Goal: Information Seeking & Learning: Learn about a topic

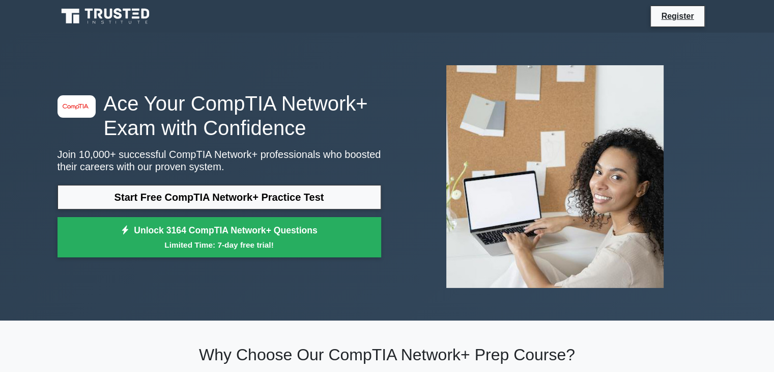
scroll to position [55877, 0]
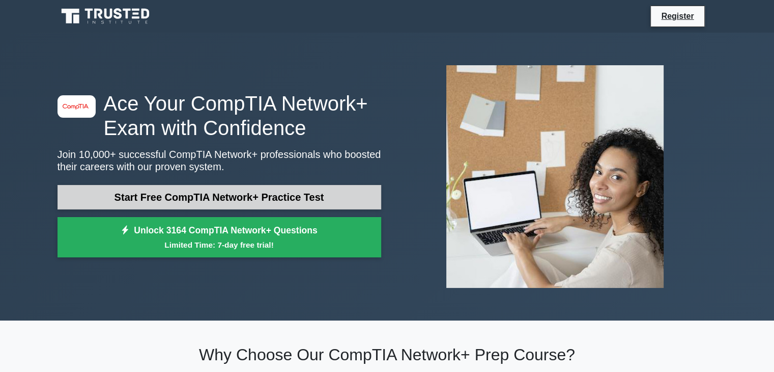
click at [200, 199] on link "Start Free CompTIA Network+ Practice Test" at bounding box center [220, 197] width 324 height 24
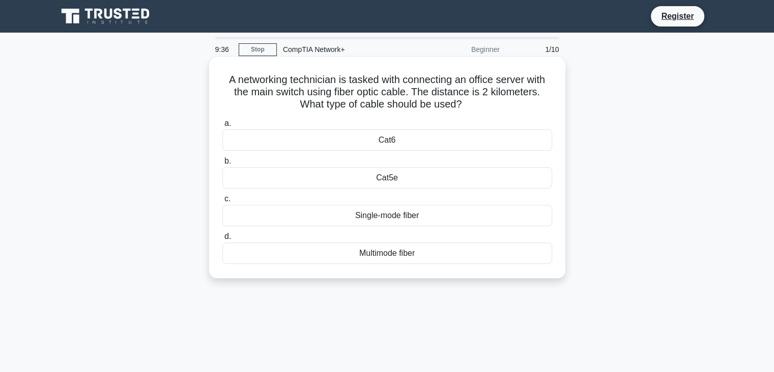
click at [405, 217] on div "Single-mode fiber" at bounding box center [388, 215] width 330 height 21
click at [223, 202] on input "c. Single-mode fiber" at bounding box center [223, 199] width 0 height 7
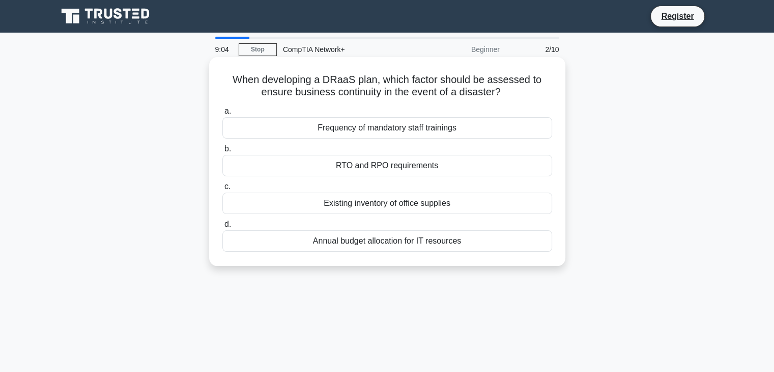
click at [394, 170] on div "RTO and RPO requirements" at bounding box center [388, 165] width 330 height 21
click at [223, 152] on input "b. RTO and RPO requirements" at bounding box center [223, 149] width 0 height 7
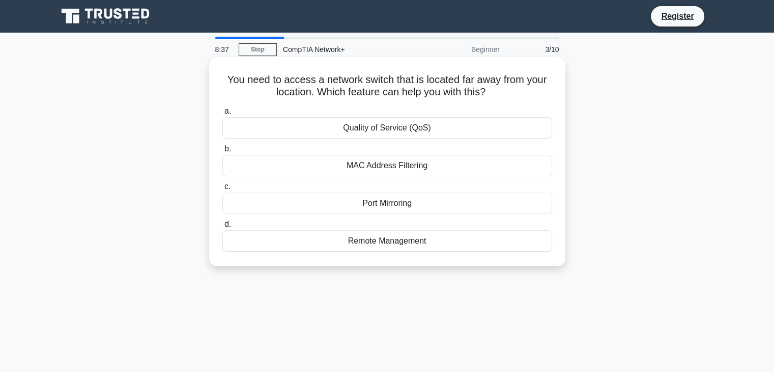
click at [418, 239] on div "Remote Management" at bounding box center [388, 240] width 330 height 21
click at [223, 228] on input "d. Remote Management" at bounding box center [223, 224] width 0 height 7
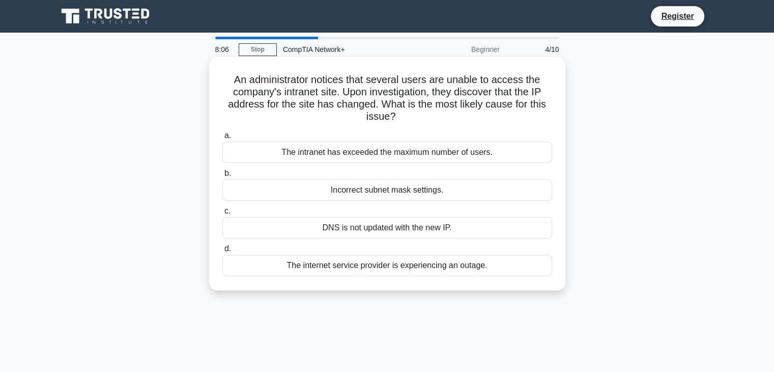
click at [409, 231] on div "DNS is not updated with the new IP." at bounding box center [388, 227] width 330 height 21
click at [223, 214] on input "c. DNS is not updated with the new IP." at bounding box center [223, 211] width 0 height 7
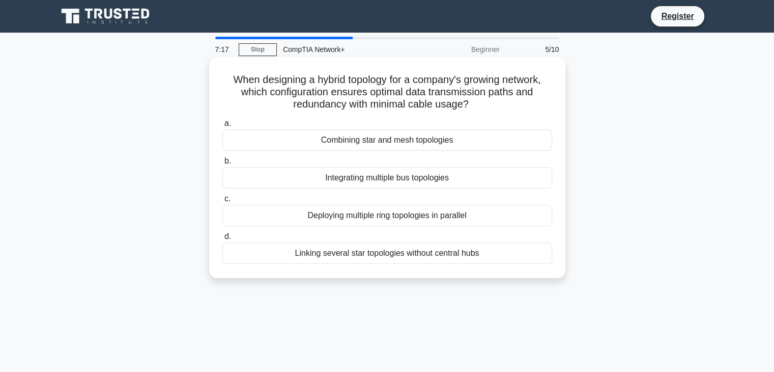
click at [408, 253] on div "Linking several star topologies without central hubs" at bounding box center [388, 252] width 330 height 21
click at [223, 240] on input "d. Linking several star topologies without central hubs" at bounding box center [223, 236] width 0 height 7
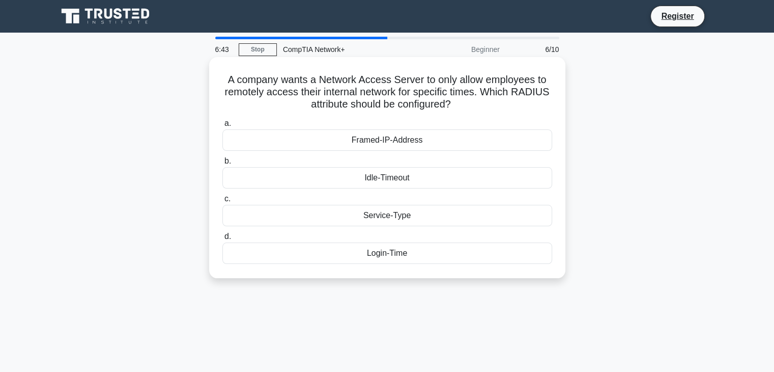
click at [405, 181] on div "Idle-Timeout" at bounding box center [388, 177] width 330 height 21
click at [223, 164] on input "b. Idle-Timeout" at bounding box center [223, 161] width 0 height 7
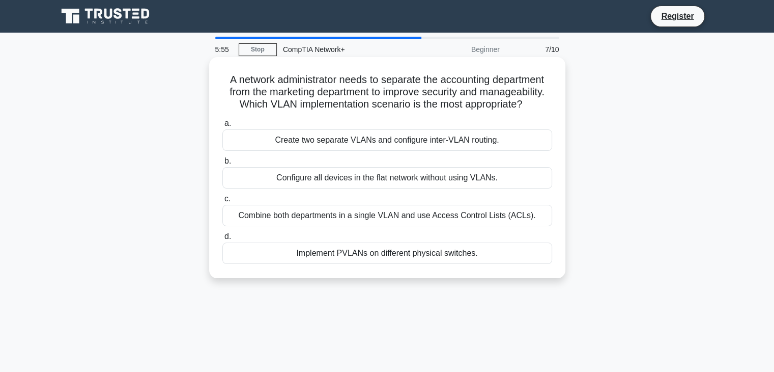
click at [411, 218] on div "Combine both departments in a single VLAN and use Access Control Lists (ACLs)." at bounding box center [388, 215] width 330 height 21
click at [223, 202] on input "c. Combine both departments in a single VLAN and use Access Control Lists (ACLs…" at bounding box center [223, 199] width 0 height 7
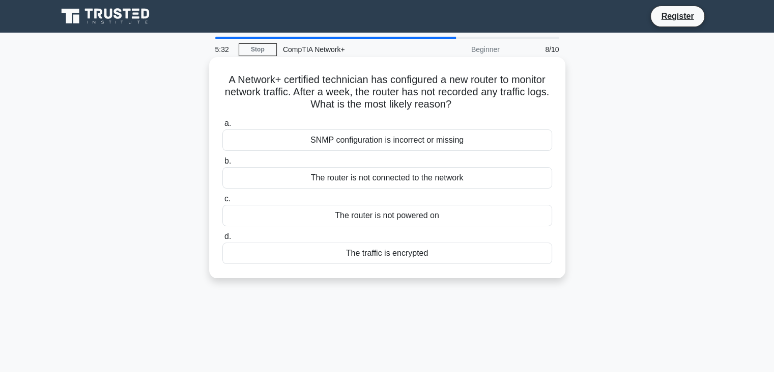
click at [391, 145] on div "SNMP configuration is incorrect or missing" at bounding box center [388, 139] width 330 height 21
click at [223, 127] on input "a. SNMP configuration is incorrect or missing" at bounding box center [223, 123] width 0 height 7
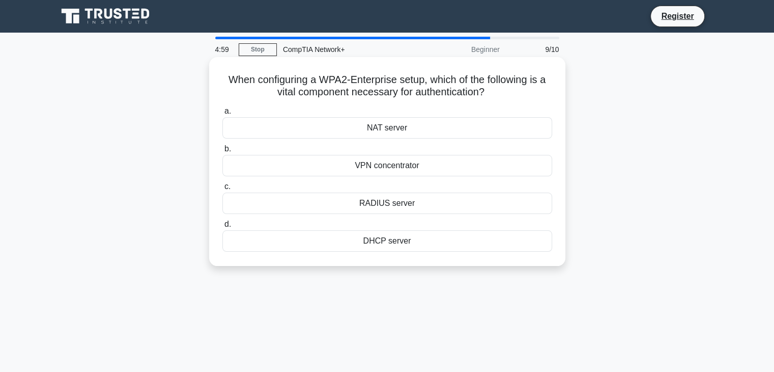
click at [390, 132] on div "NAT server" at bounding box center [388, 127] width 330 height 21
click at [223, 115] on input "a. NAT server" at bounding box center [223, 111] width 0 height 7
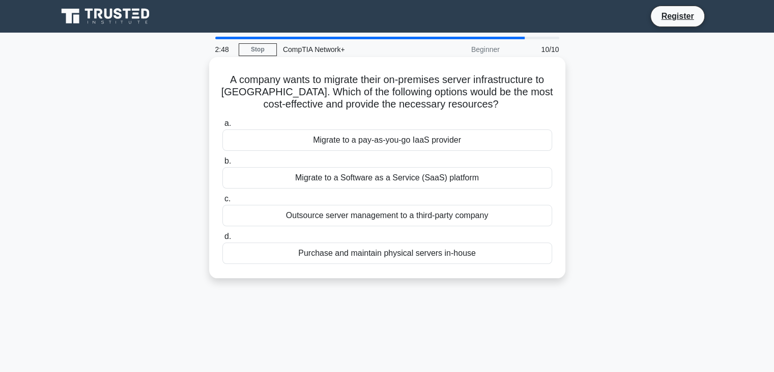
click at [424, 143] on div "Migrate to a pay-as-you-go IaaS provider" at bounding box center [388, 139] width 330 height 21
click at [223, 127] on input "a. Migrate to a pay-as-you-go IaaS provider" at bounding box center [223, 123] width 0 height 7
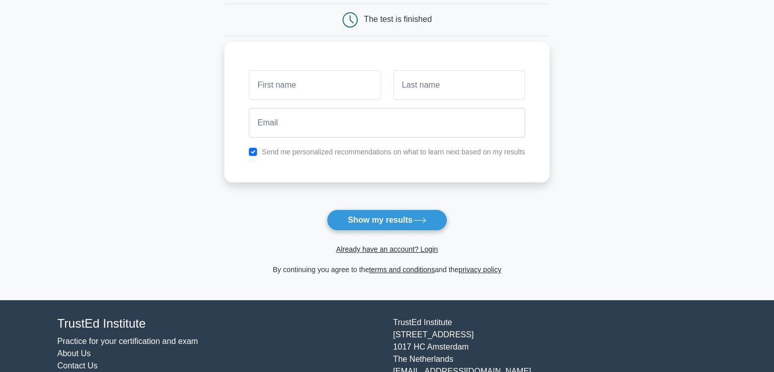
scroll to position [102, 0]
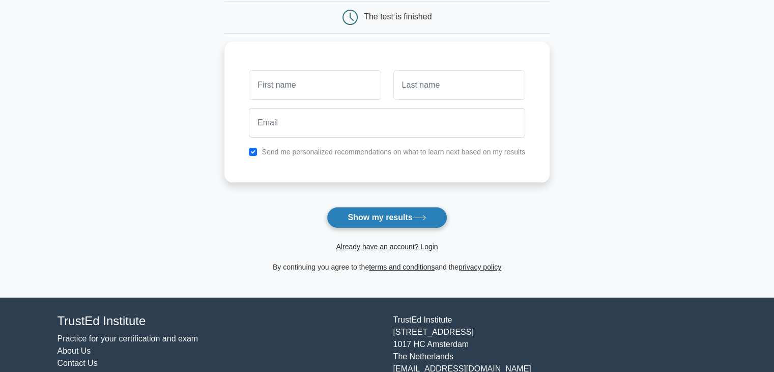
click at [363, 217] on button "Show my results" at bounding box center [387, 217] width 120 height 21
click at [252, 191] on form "Wait, there is more! Continue to see your result The test is finished and the" at bounding box center [387, 114] width 325 height 318
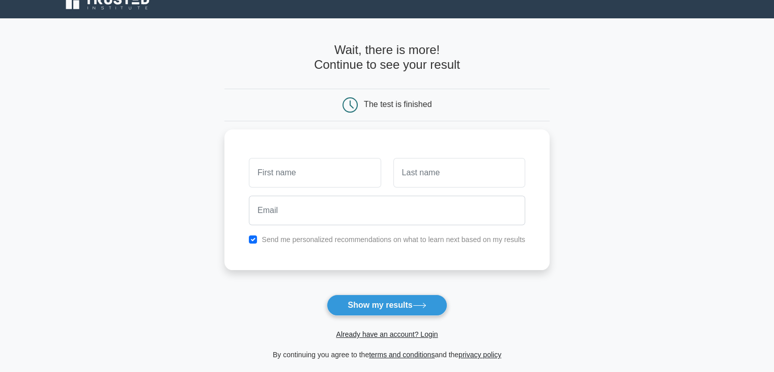
scroll to position [0, 0]
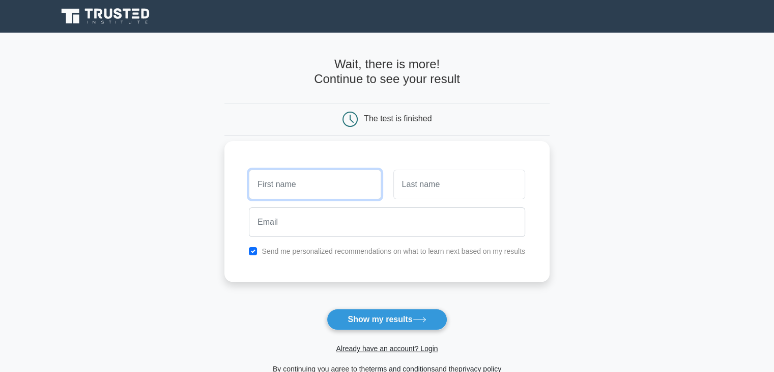
click at [281, 192] on input "text" at bounding box center [315, 185] width 132 height 30
type input "Mathubamahle"
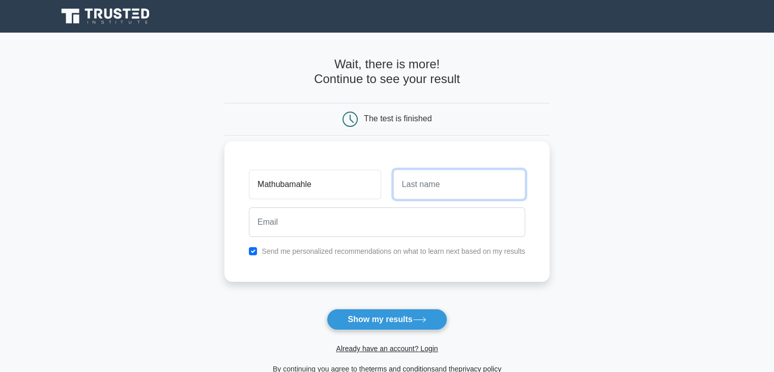
click at [432, 192] on input "text" at bounding box center [460, 185] width 132 height 30
type input "Malinga"
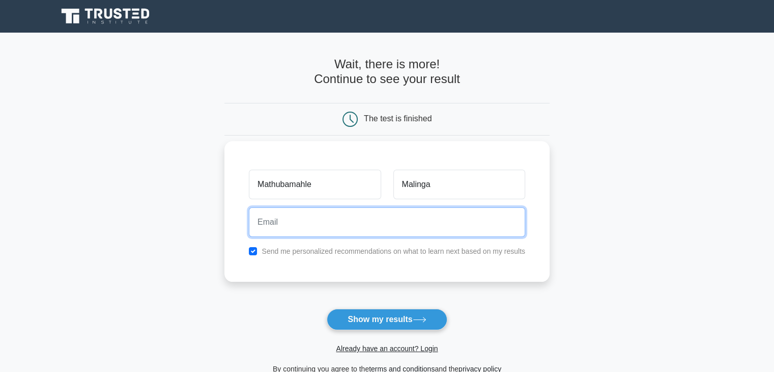
click at [433, 232] on input "email" at bounding box center [387, 222] width 276 height 30
type input "mathubam@gmail.com"
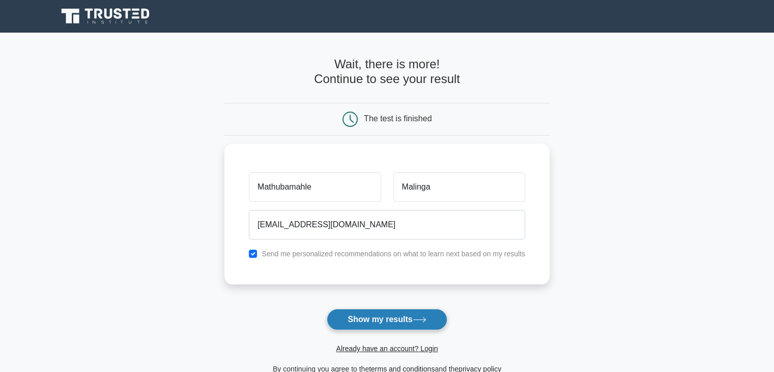
click at [377, 318] on button "Show my results" at bounding box center [387, 319] width 120 height 21
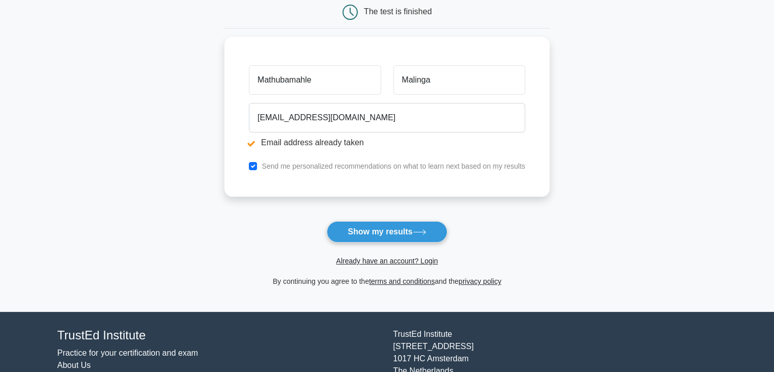
scroll to position [153, 0]
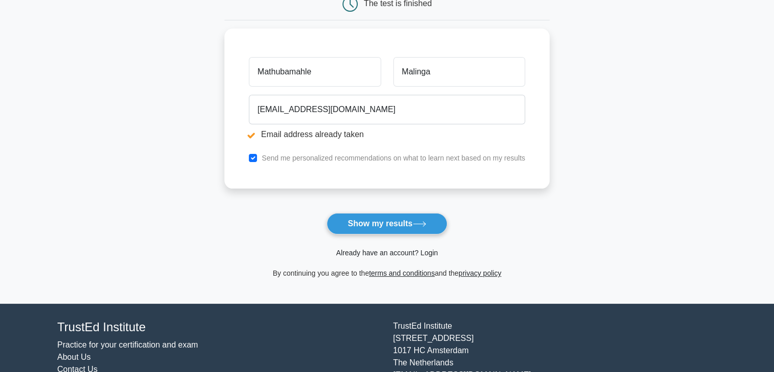
click at [351, 255] on link "Already have an account? Login" at bounding box center [387, 252] width 102 height 8
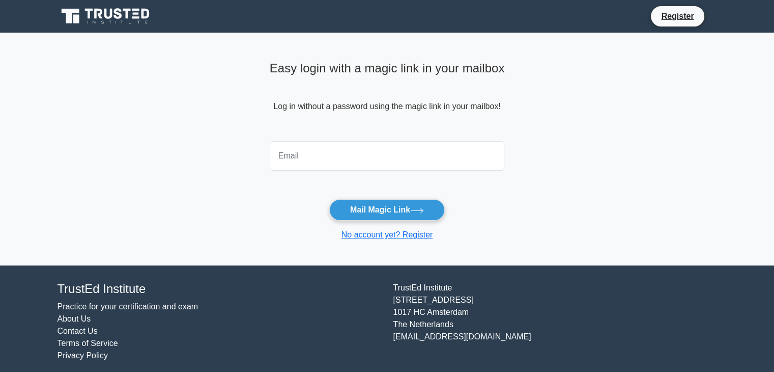
click at [310, 155] on input "email" at bounding box center [387, 156] width 235 height 30
type input "[EMAIL_ADDRESS][DOMAIN_NAME]"
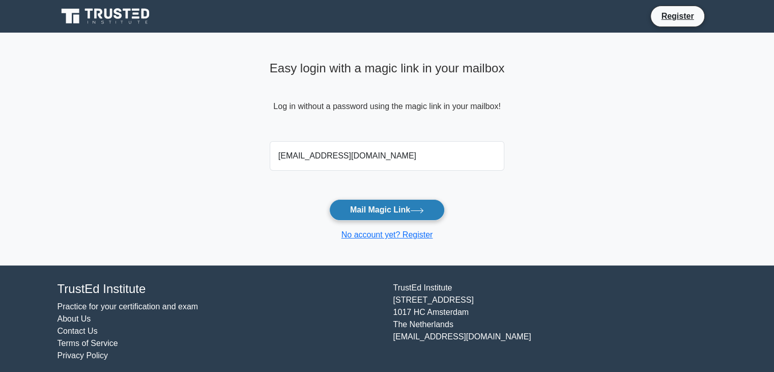
click at [366, 213] on button "Mail Magic Link" at bounding box center [387, 209] width 116 height 21
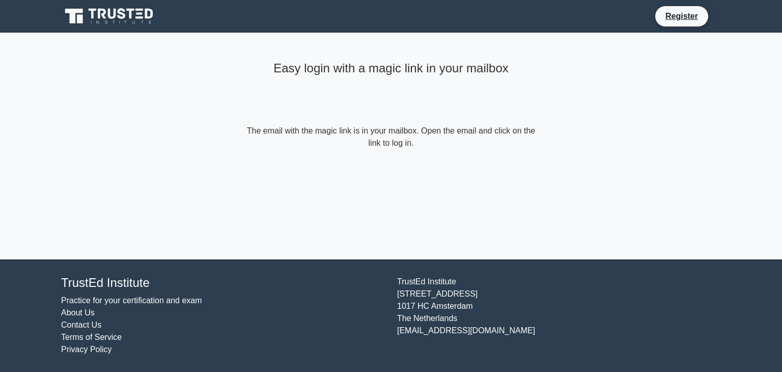
scroll to position [55877, 0]
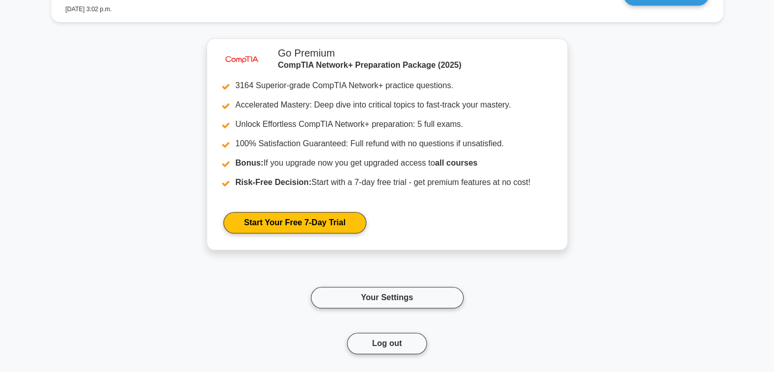
scroll to position [879, 0]
